Goal: Task Accomplishment & Management: Manage account settings

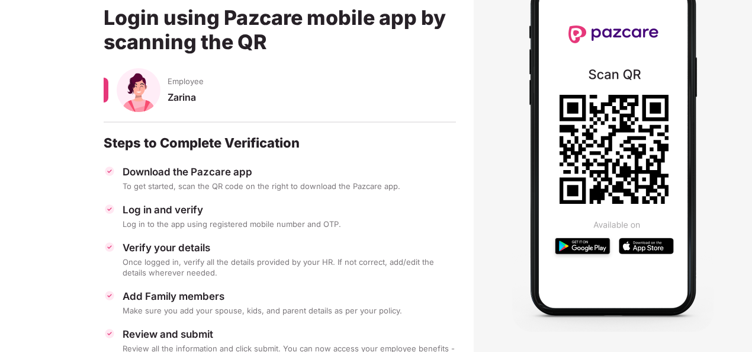
scroll to position [140, 0]
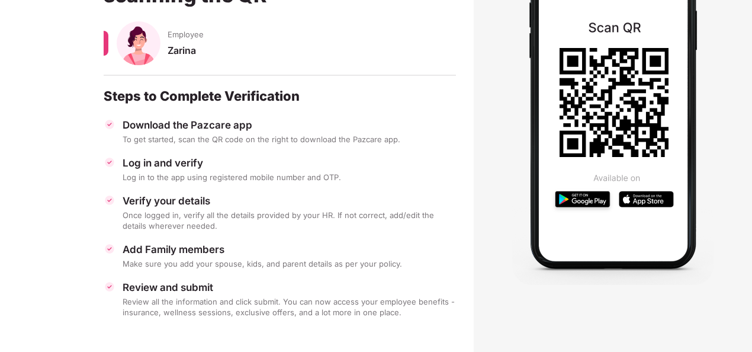
click at [545, 114] on img at bounding box center [612, 101] width 201 height 367
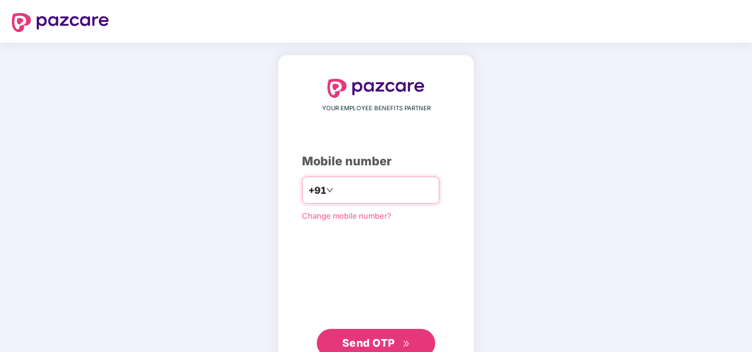
click at [336, 191] on input "**********" at bounding box center [384, 190] width 97 height 19
type input "**********"
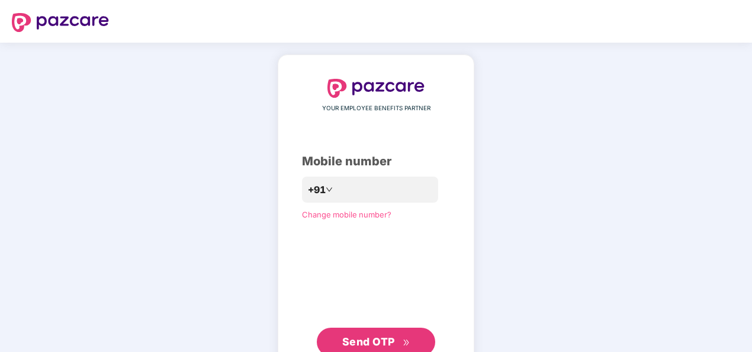
click at [386, 344] on span "Send OTP" at bounding box center [368, 341] width 53 height 12
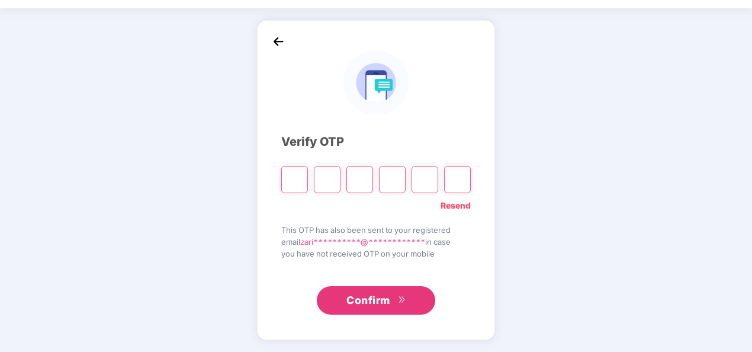
scroll to position [34, 0]
type input "*"
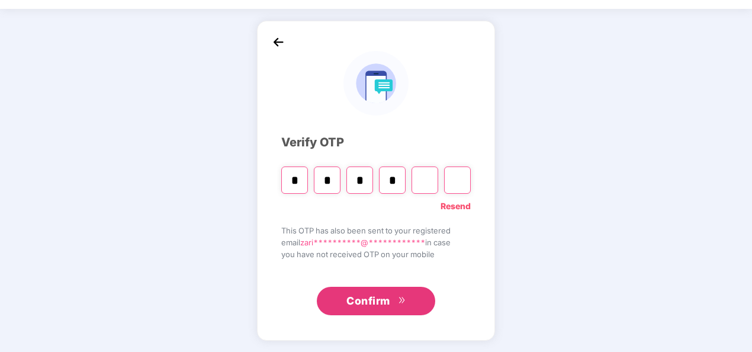
type input "*"
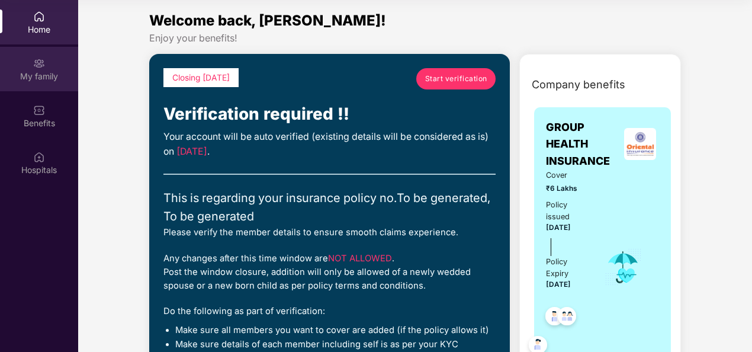
click at [25, 90] on div "My family" at bounding box center [39, 69] width 78 height 44
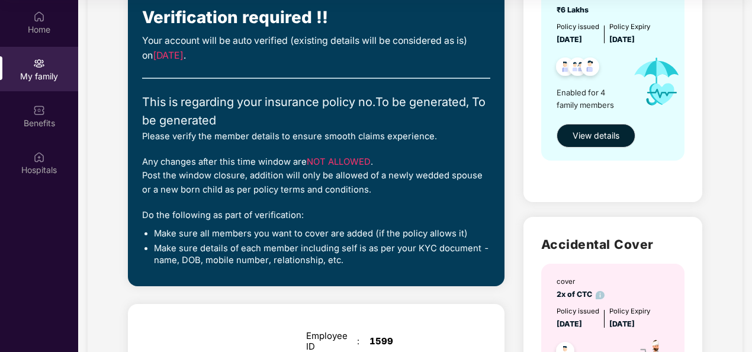
scroll to position [152, 0]
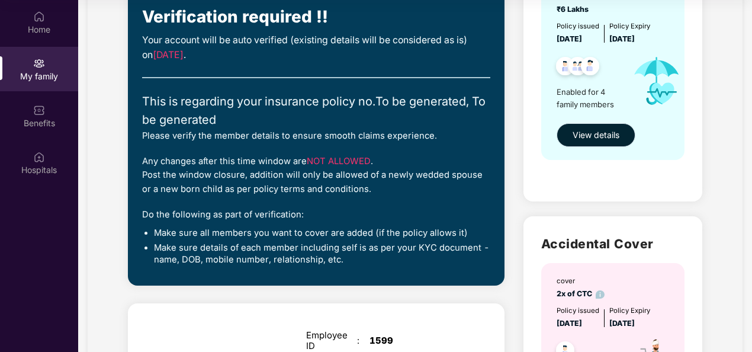
click at [608, 136] on span "View details" at bounding box center [595, 134] width 47 height 13
